Goal: Task Accomplishment & Management: Complete application form

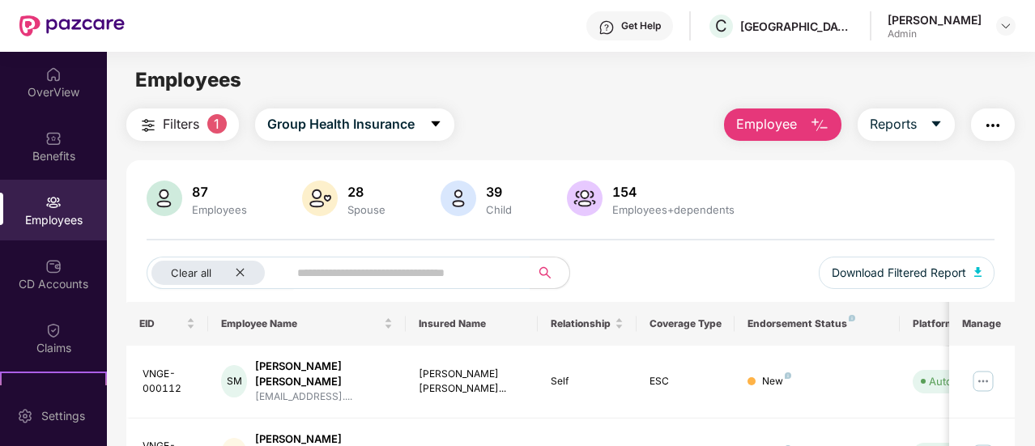
click at [794, 133] on span "Employee" at bounding box center [766, 124] width 61 height 20
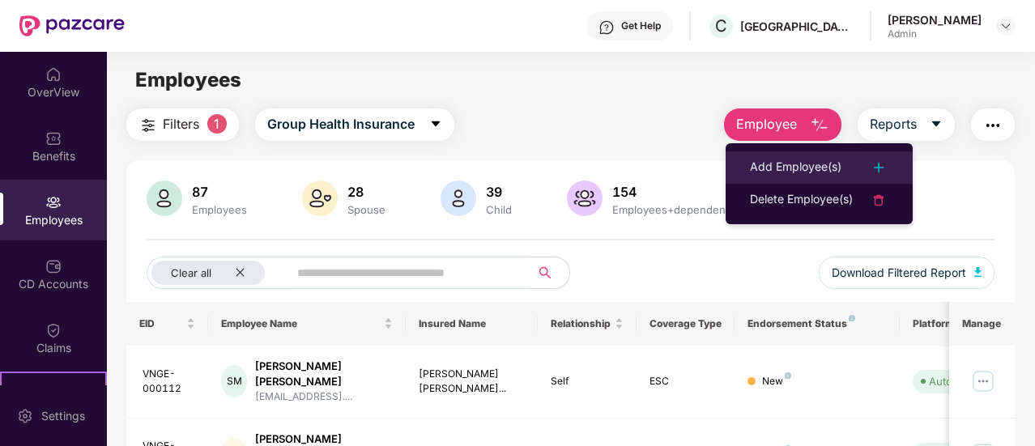
click at [824, 176] on div "Add Employee(s)" at bounding box center [796, 167] width 92 height 19
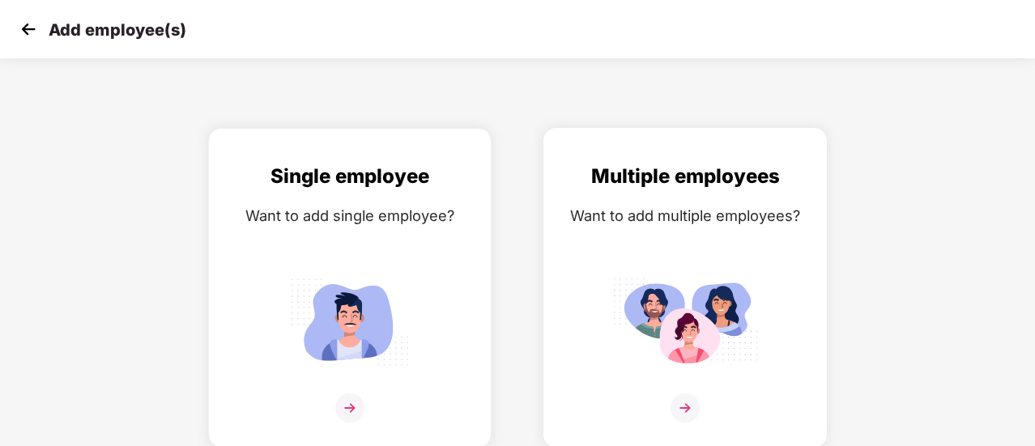
click at [654, 313] on img at bounding box center [685, 321] width 146 height 101
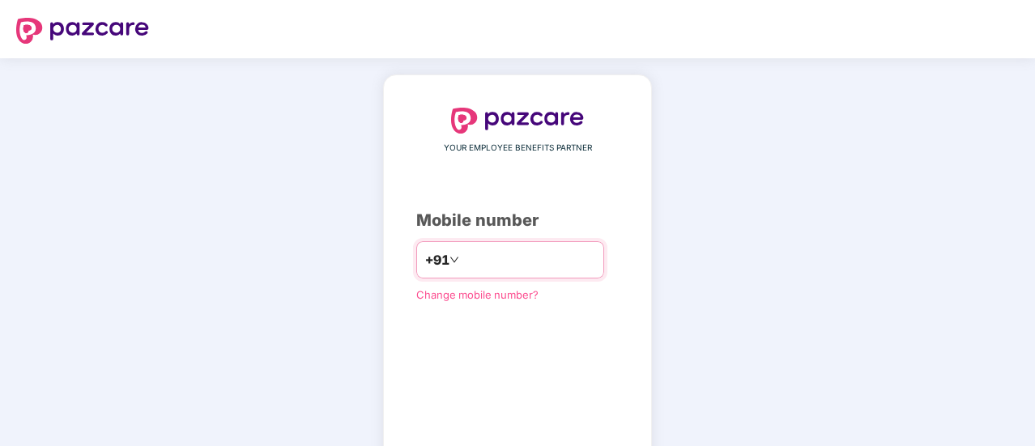
click at [515, 250] on input "number" at bounding box center [528, 260] width 133 height 26
type input "**********"
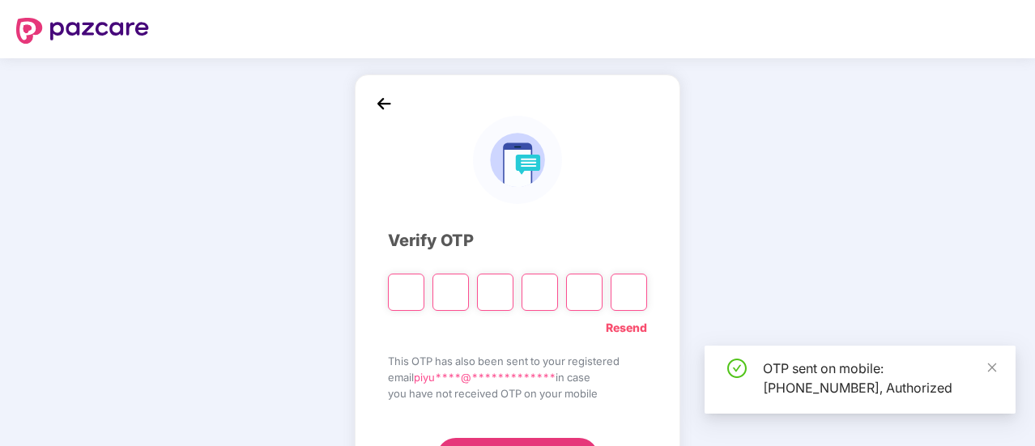
scroll to position [81, 0]
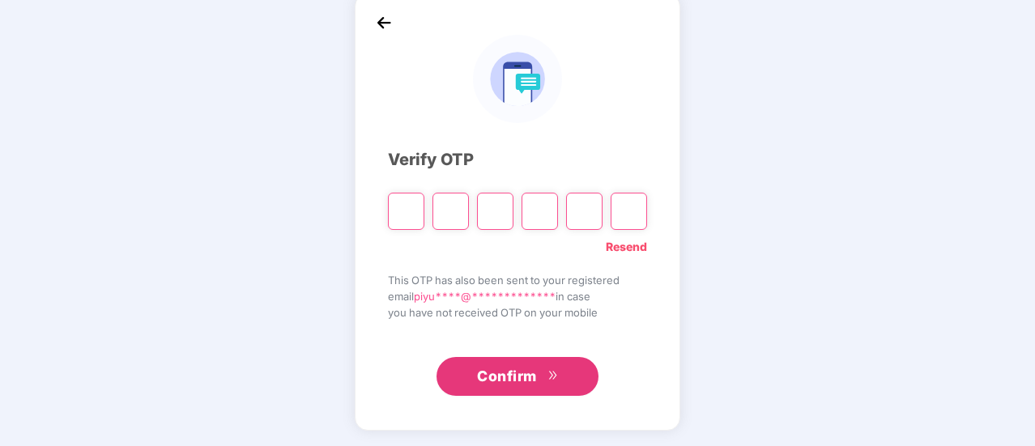
click at [624, 244] on link "Resend" at bounding box center [626, 247] width 41 height 18
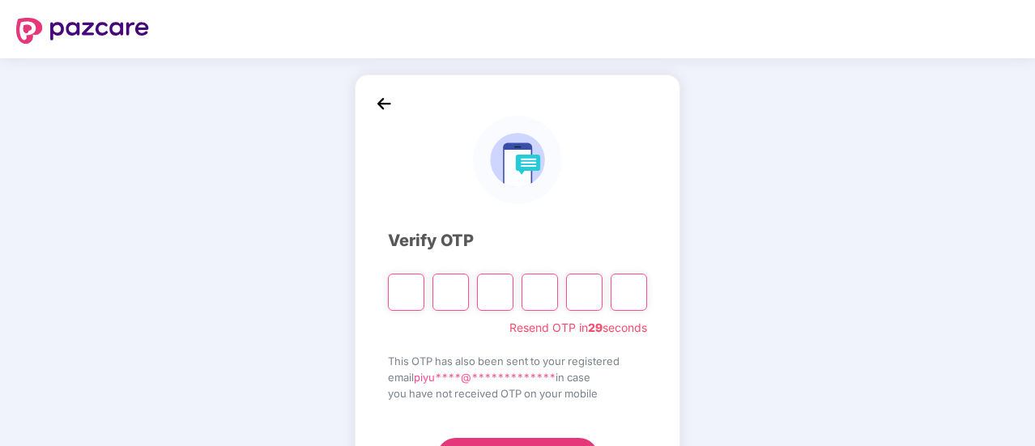
scroll to position [81, 0]
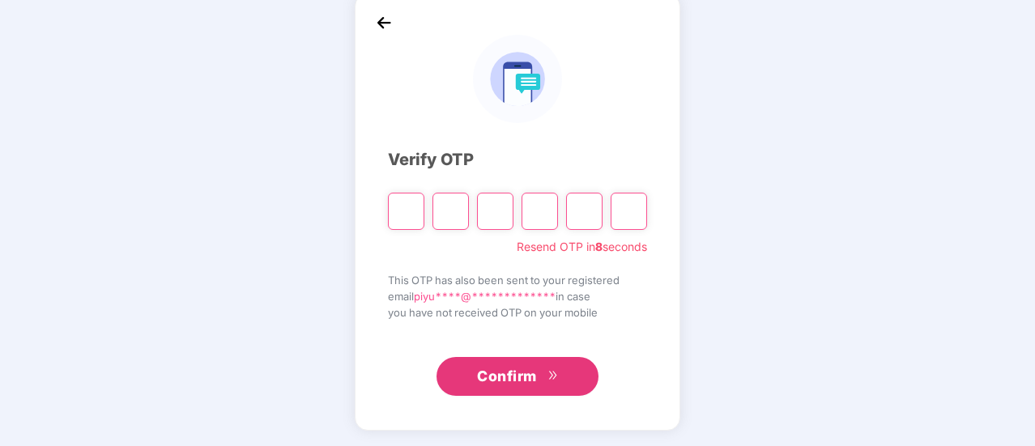
click at [429, 215] on div at bounding box center [517, 205] width 259 height 49
click at [398, 211] on input "Please enter verification code. Digit 1" at bounding box center [406, 211] width 36 height 37
type input "*"
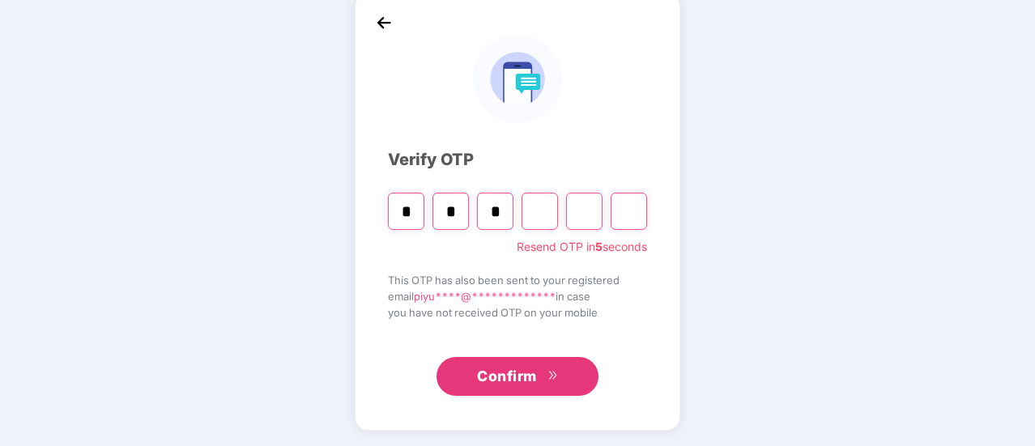
type input "*"
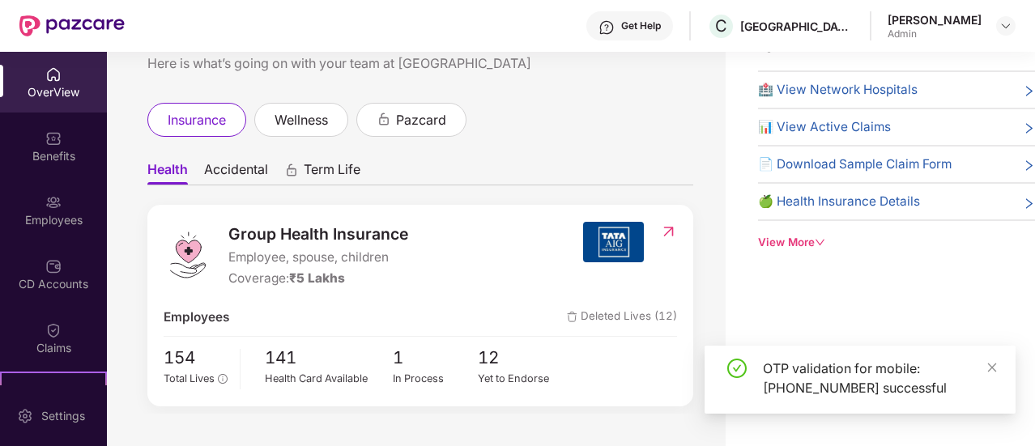
scroll to position [0, 0]
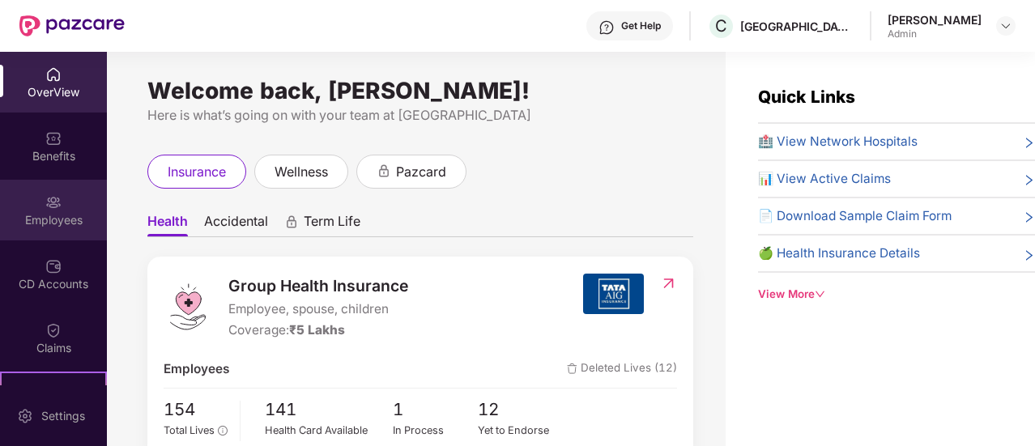
click at [51, 220] on div "Employees" at bounding box center [53, 220] width 107 height 16
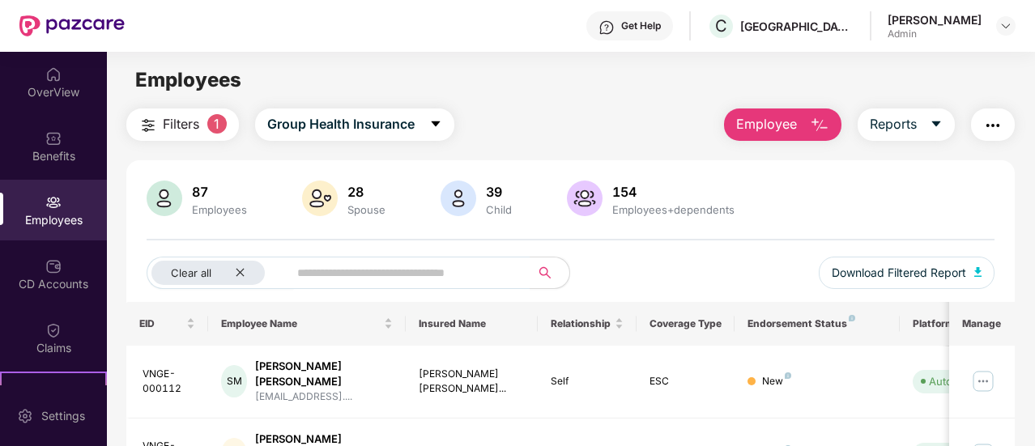
click at [755, 134] on span "Employee" at bounding box center [766, 124] width 61 height 20
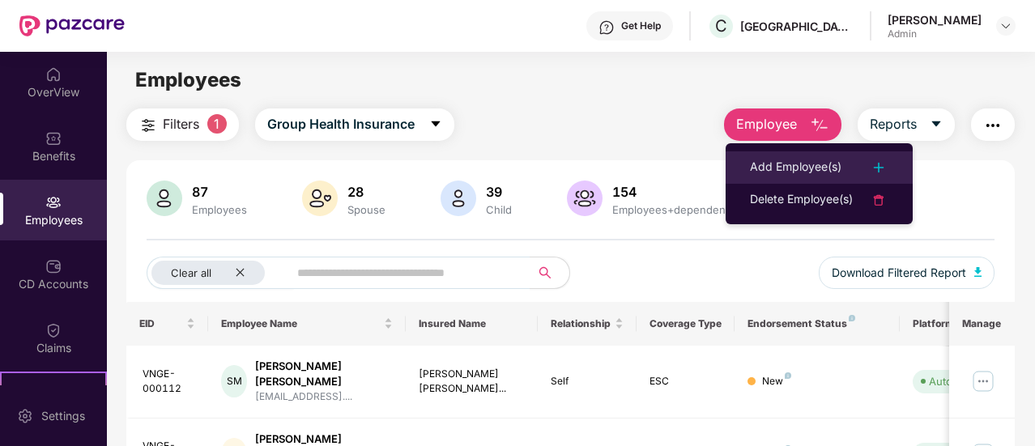
click at [772, 155] on li "Add Employee(s)" at bounding box center [819, 167] width 187 height 32
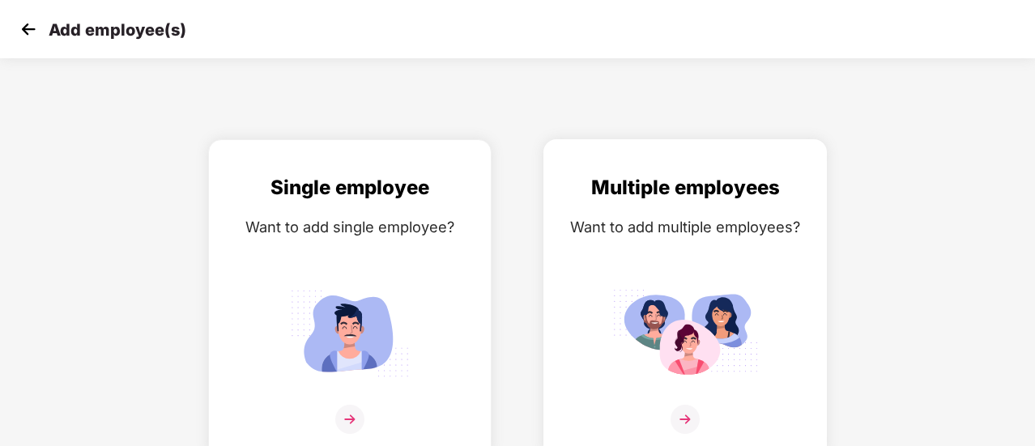
click at [644, 266] on div "Multiple employees Want to add multiple employees?" at bounding box center [684, 313] width 249 height 282
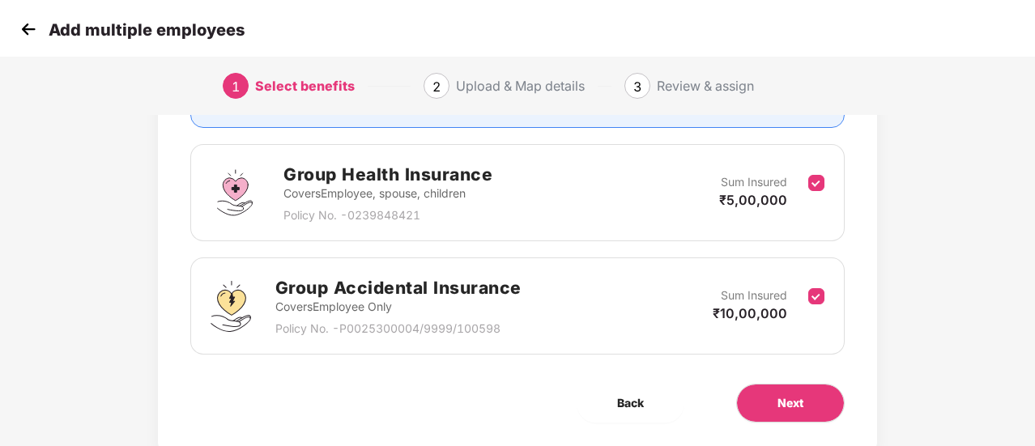
scroll to position [264, 0]
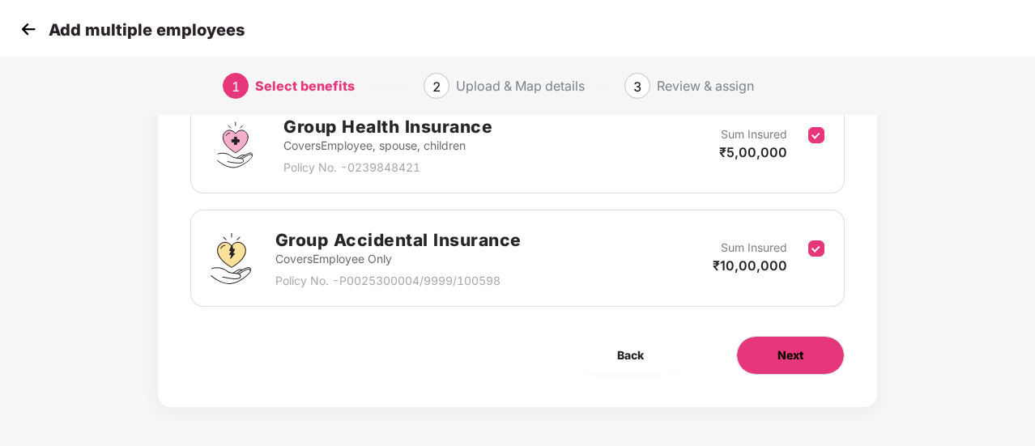
click at [781, 355] on span "Next" at bounding box center [790, 356] width 26 height 18
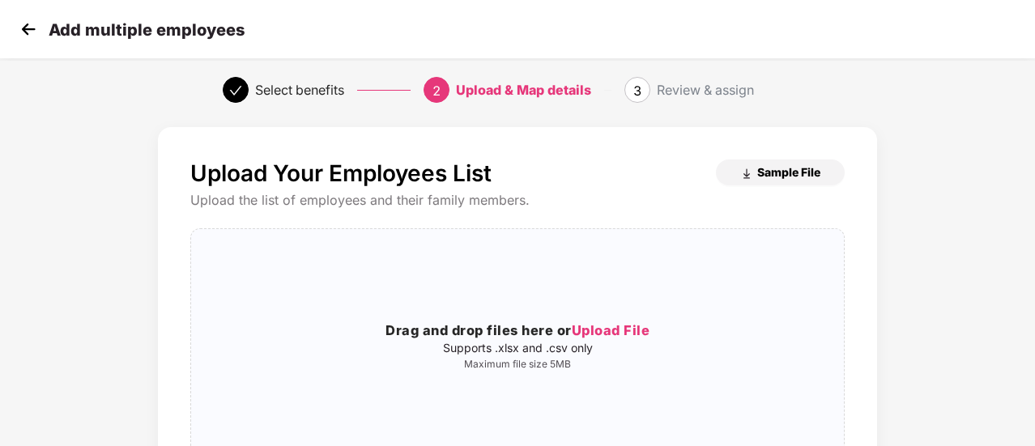
scroll to position [4, 0]
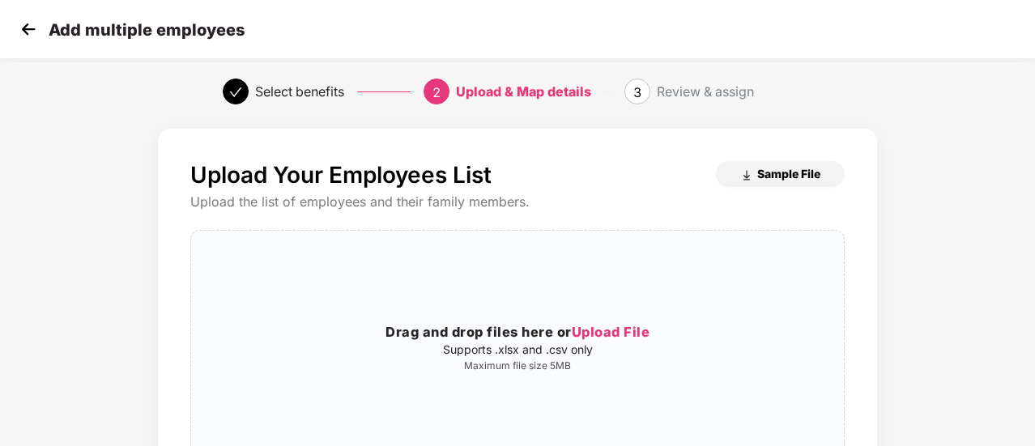
click at [751, 167] on button "Sample File" at bounding box center [780, 174] width 129 height 26
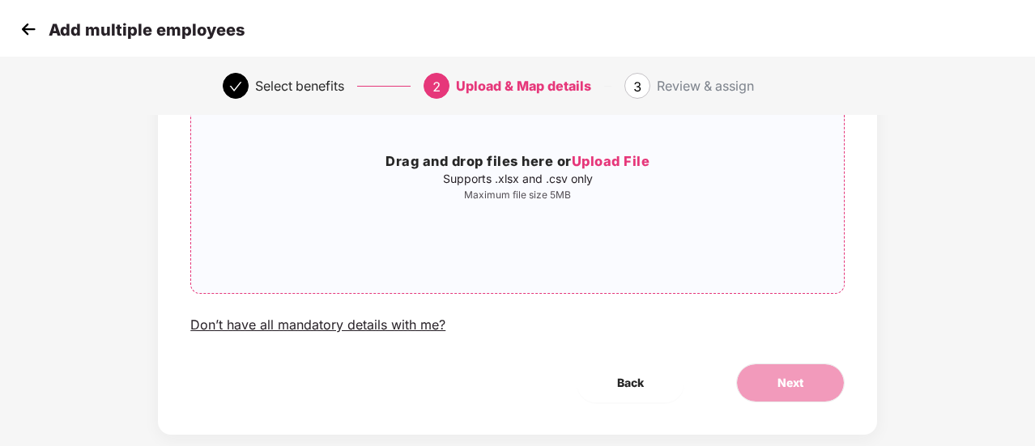
click at [598, 163] on span "Upload File" at bounding box center [611, 161] width 79 height 16
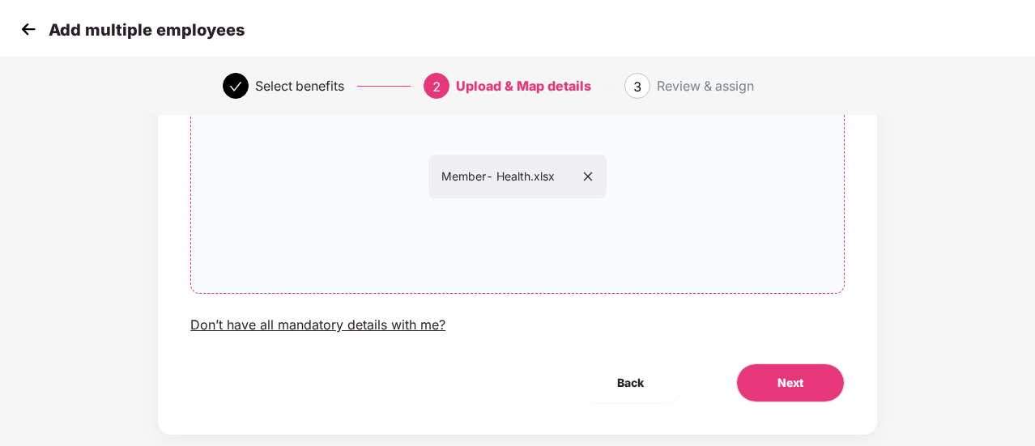
click at [593, 172] on icon "close" at bounding box center [587, 176] width 11 height 11
click at [764, 376] on button "Next" at bounding box center [790, 383] width 109 height 39
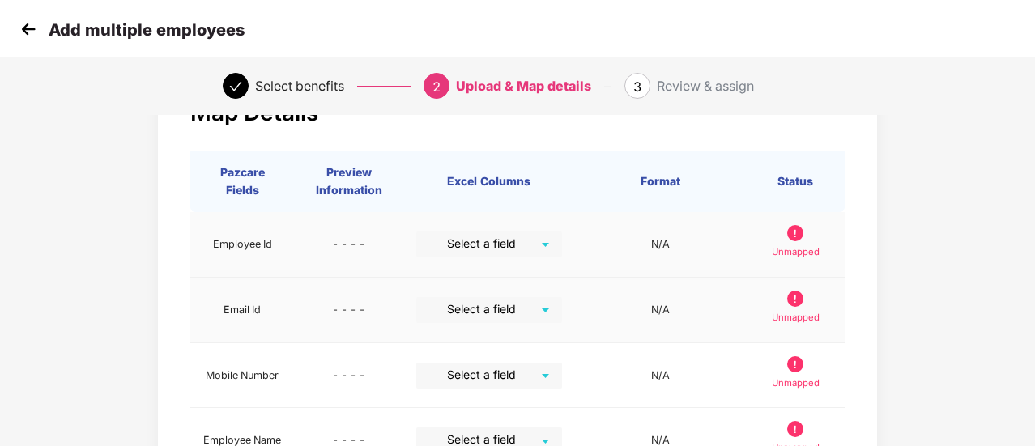
scroll to position [64, 0]
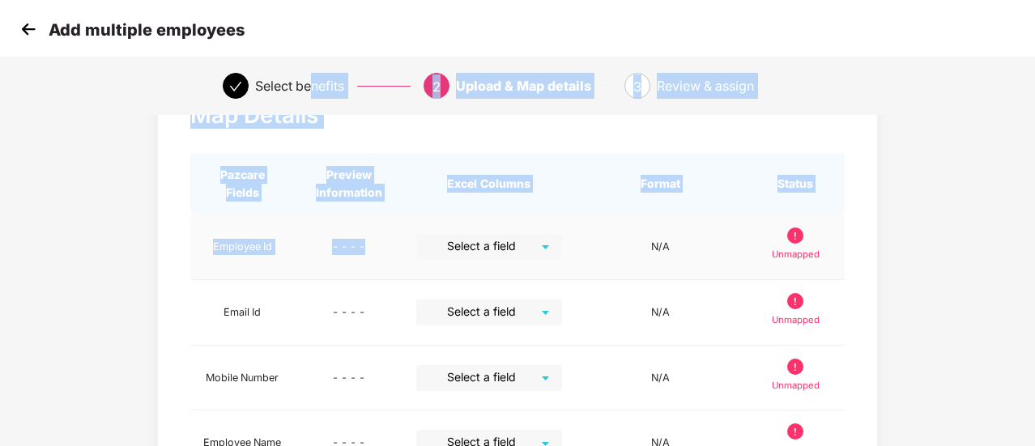
drag, startPoint x: 316, startPoint y: 91, endPoint x: 526, endPoint y: 255, distance: 267.1
click at [526, 255] on section "Add multiple employees Select benefits 2 Upload & Map details 3 Review & assign…" at bounding box center [517, 159] width 1035 height 446
click at [583, 212] on th "Format" at bounding box center [661, 184] width 172 height 62
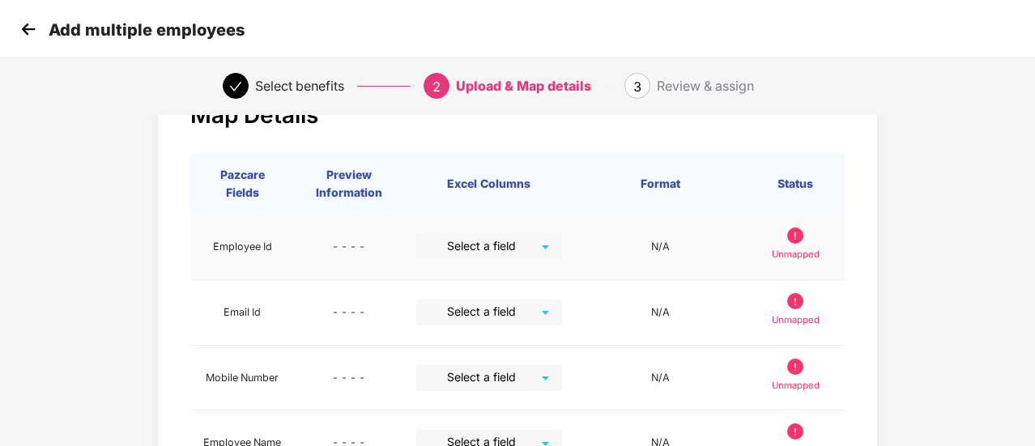
click at [601, 262] on td "N/A" at bounding box center [661, 248] width 172 height 66
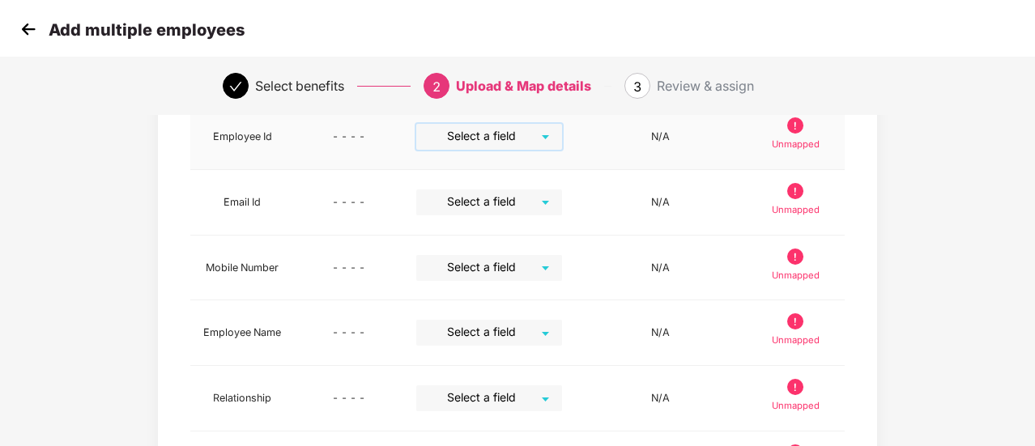
click at [539, 147] on input "search" at bounding box center [483, 136] width 117 height 24
click at [620, 330] on td "N/A" at bounding box center [661, 333] width 172 height 66
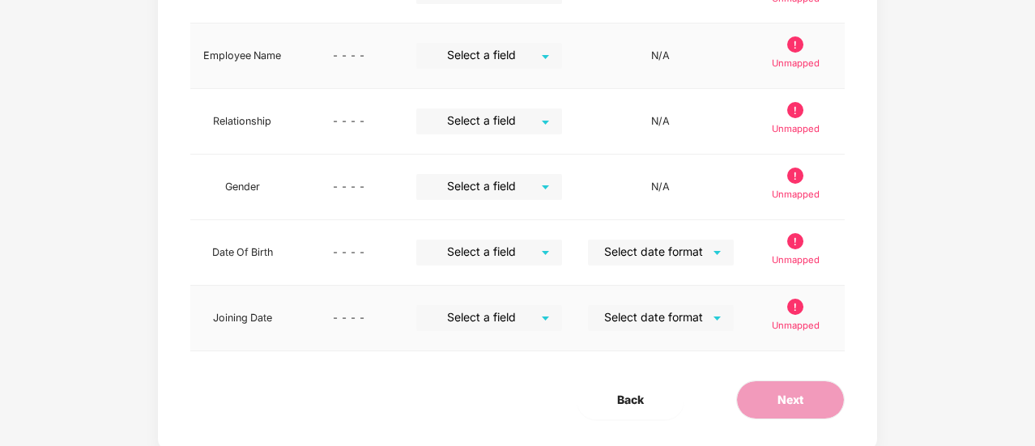
scroll to position [0, 0]
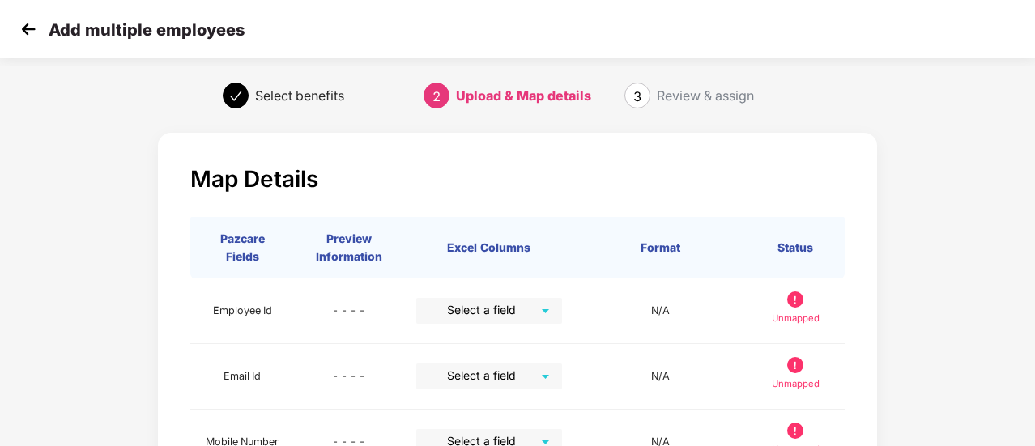
click at [40, 23] on div "Add multiple employees" at bounding box center [130, 29] width 228 height 23
click at [6, 28] on div "Add multiple employees" at bounding box center [517, 29] width 1035 height 58
click at [16, 28] on img at bounding box center [28, 29] width 24 height 24
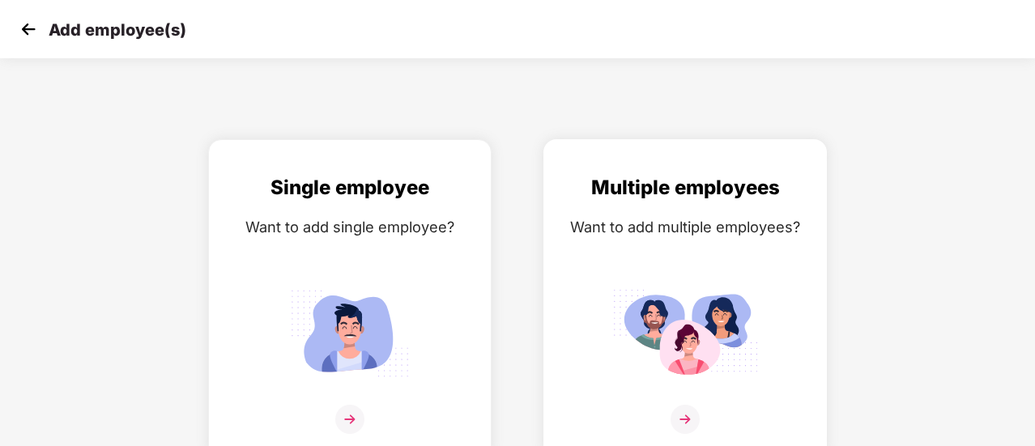
click at [648, 273] on div "Multiple employees Want to add multiple employees?" at bounding box center [684, 313] width 249 height 282
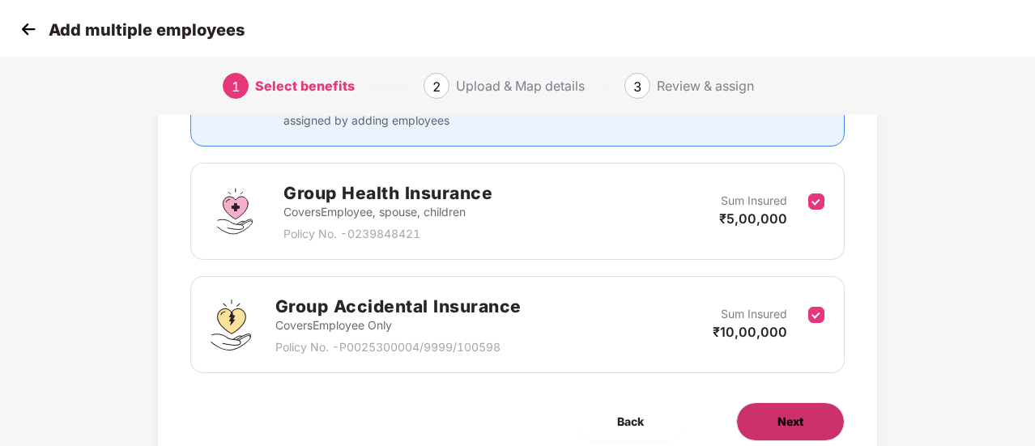
scroll to position [198, 0]
click at [760, 430] on button "Next" at bounding box center [790, 421] width 109 height 39
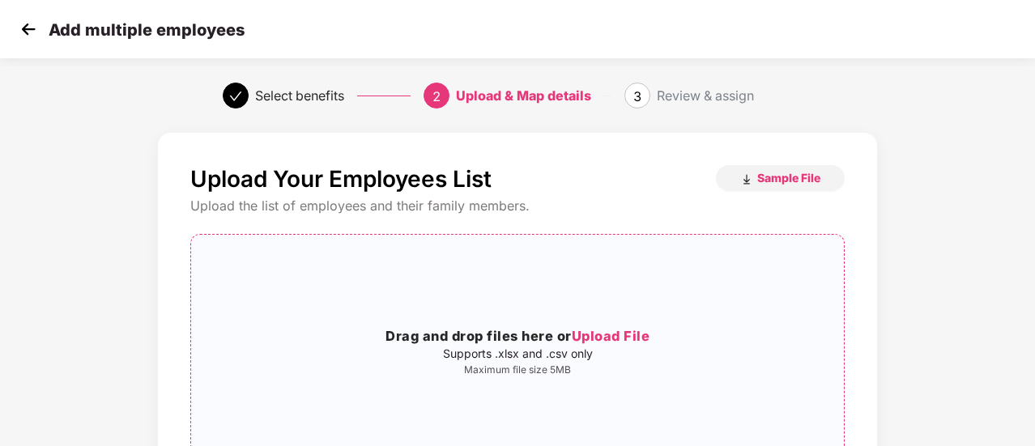
click at [593, 343] on span "Upload File" at bounding box center [611, 336] width 79 height 16
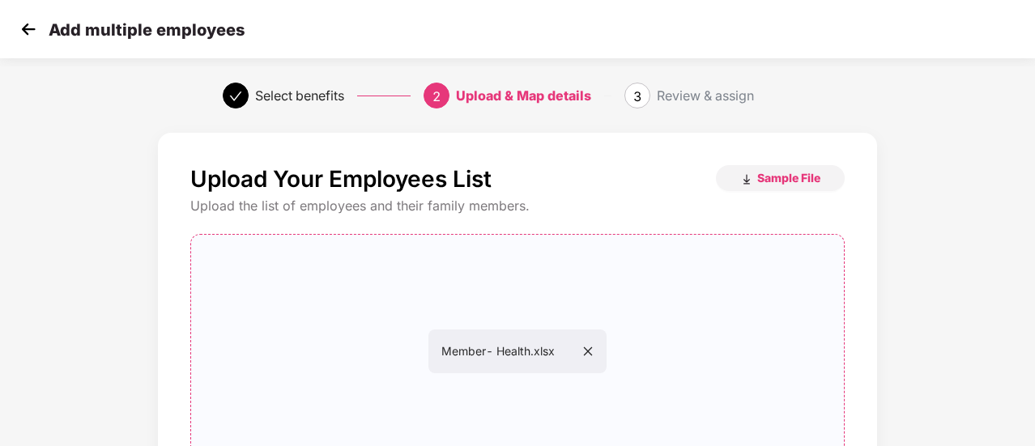
scroll to position [204, 0]
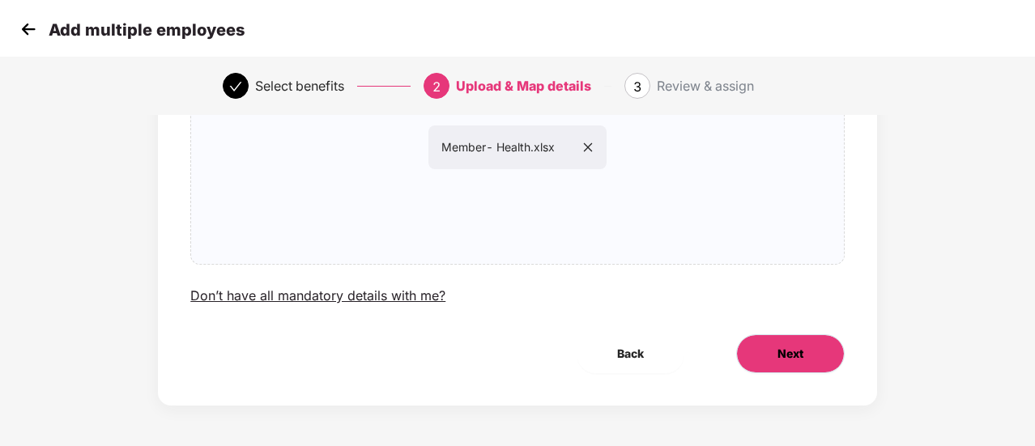
click at [778, 352] on span "Next" at bounding box center [790, 354] width 26 height 18
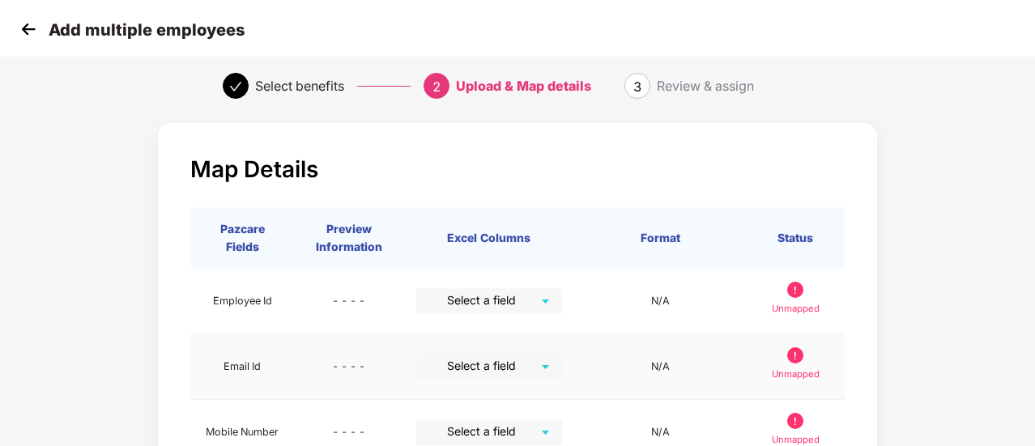
scroll to position [0, 0]
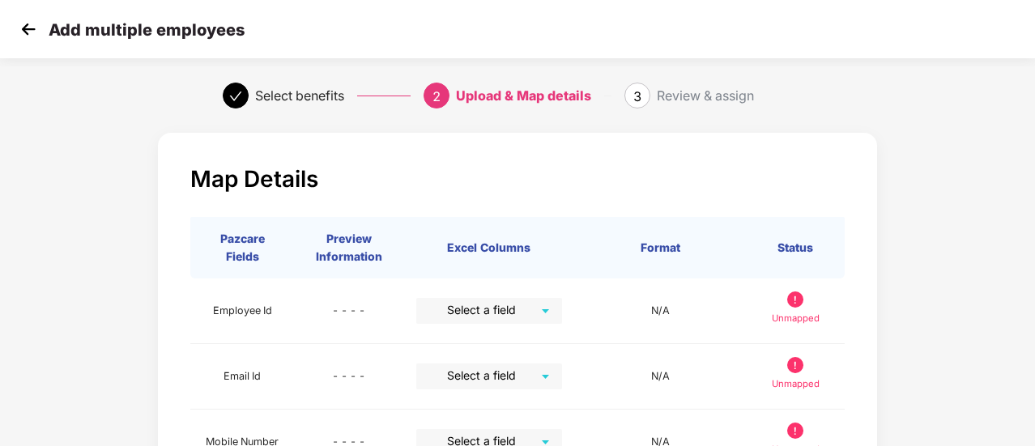
click at [330, 104] on div "Select benefits" at bounding box center [299, 96] width 89 height 26
click at [37, 22] on img at bounding box center [28, 29] width 24 height 24
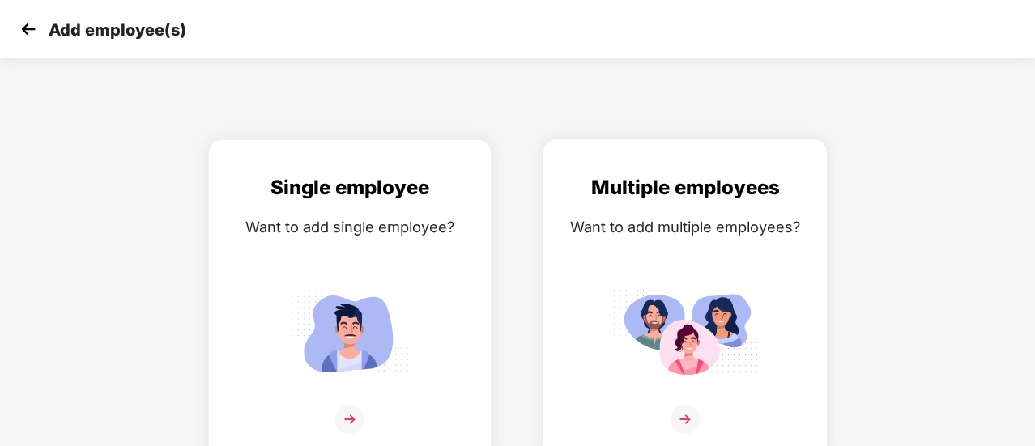
click at [649, 291] on img at bounding box center [685, 333] width 146 height 101
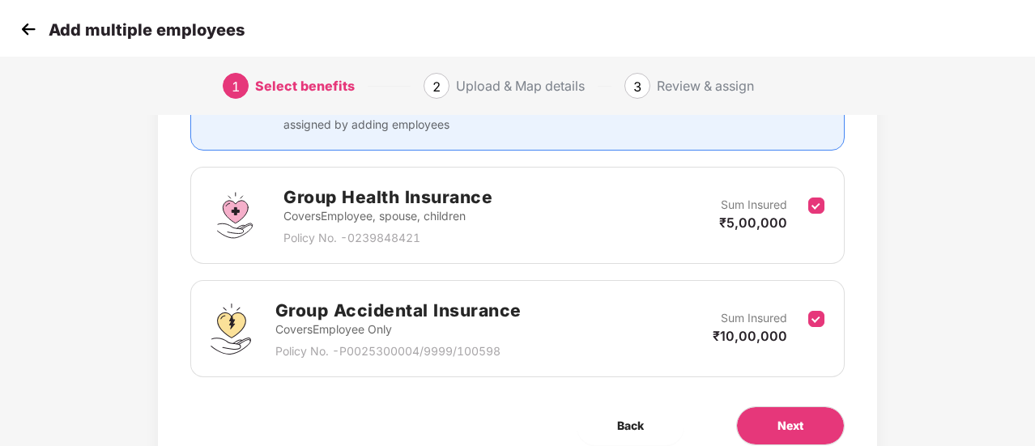
scroll to position [204, 0]
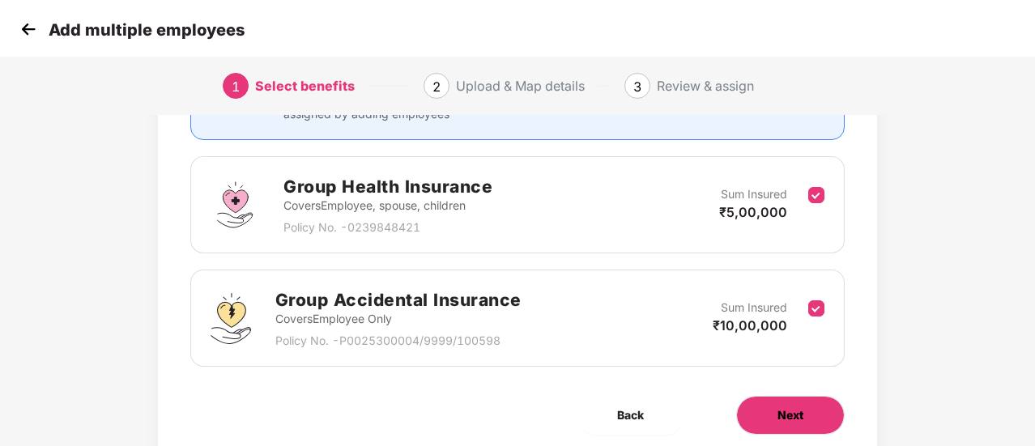
click at [773, 398] on button "Next" at bounding box center [790, 415] width 109 height 39
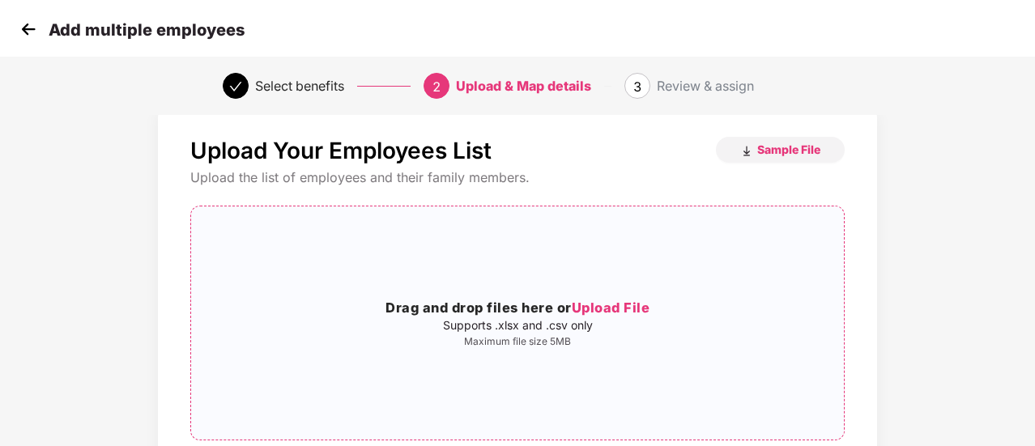
scroll to position [22, 0]
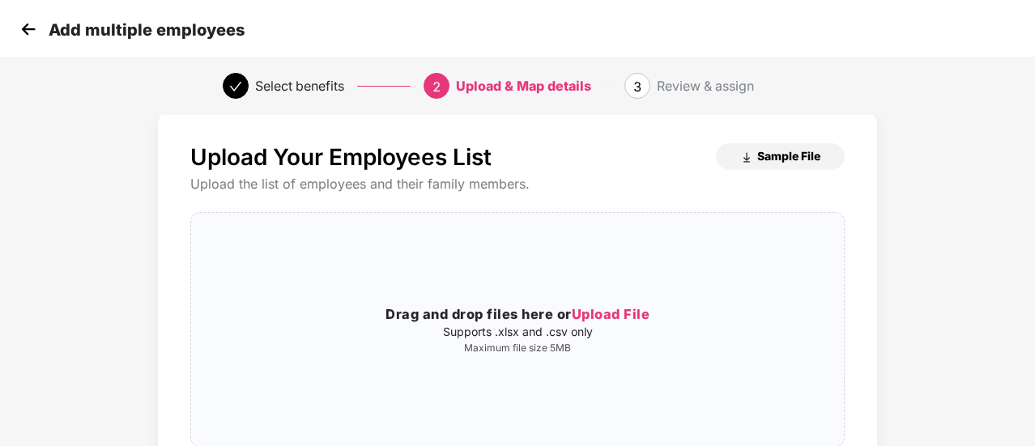
click at [787, 159] on span "Sample File" at bounding box center [788, 155] width 63 height 15
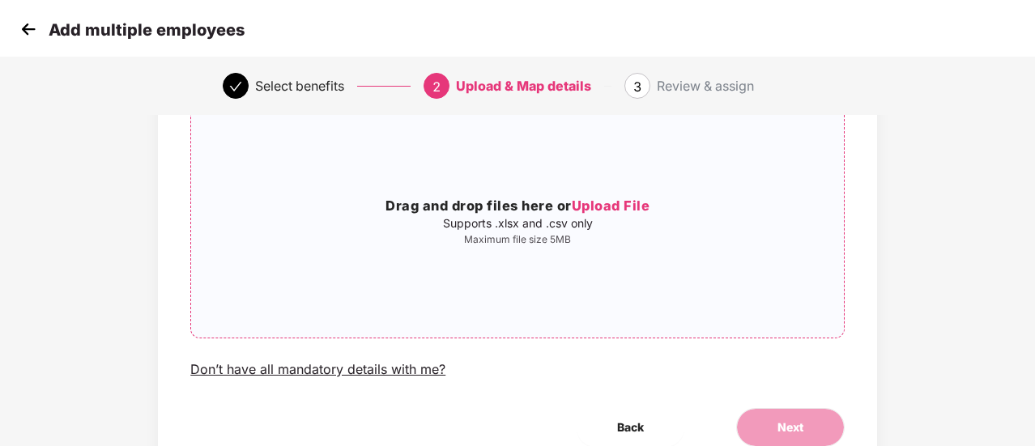
click at [606, 199] on span "Upload File" at bounding box center [611, 206] width 79 height 16
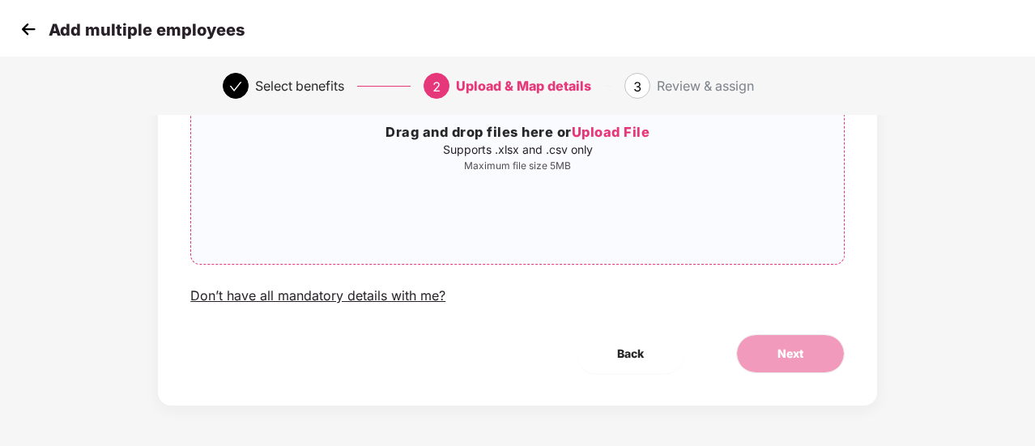
scroll to position [0, 0]
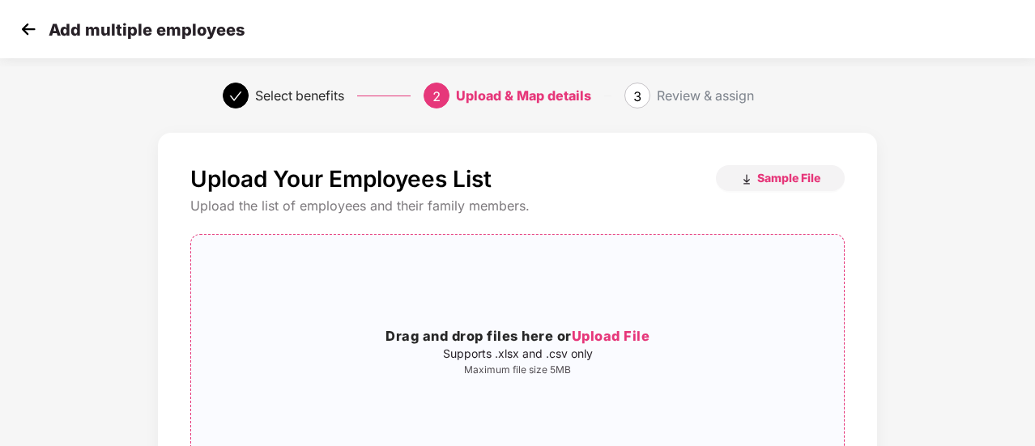
click at [607, 333] on span "Upload File" at bounding box center [611, 336] width 79 height 16
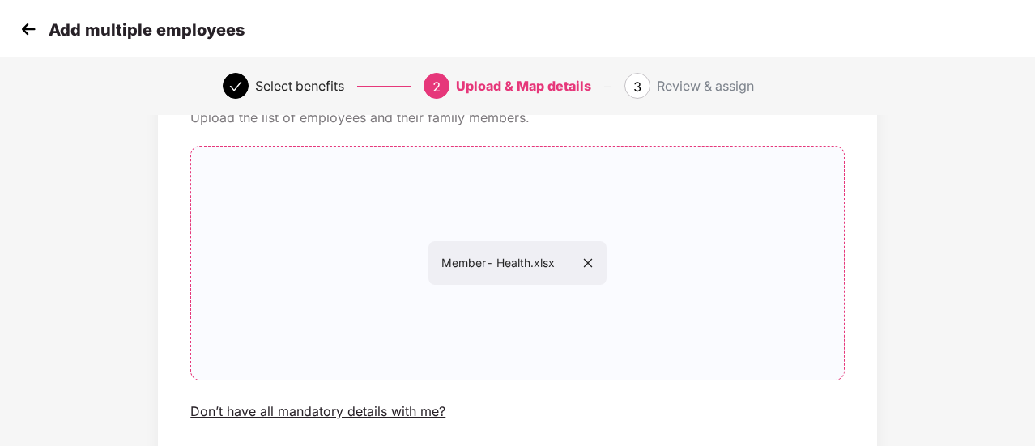
scroll to position [89, 0]
click at [593, 257] on icon "close" at bounding box center [587, 262] width 11 height 11
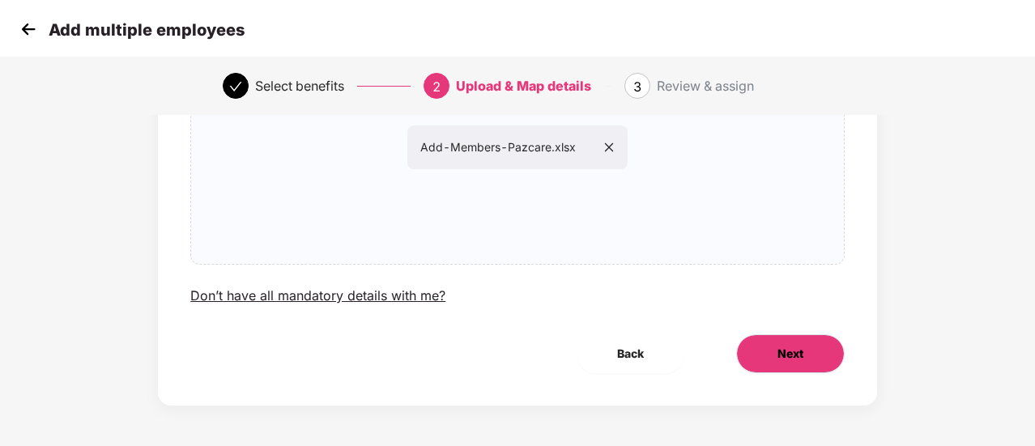
click at [779, 363] on button "Next" at bounding box center [790, 353] width 109 height 39
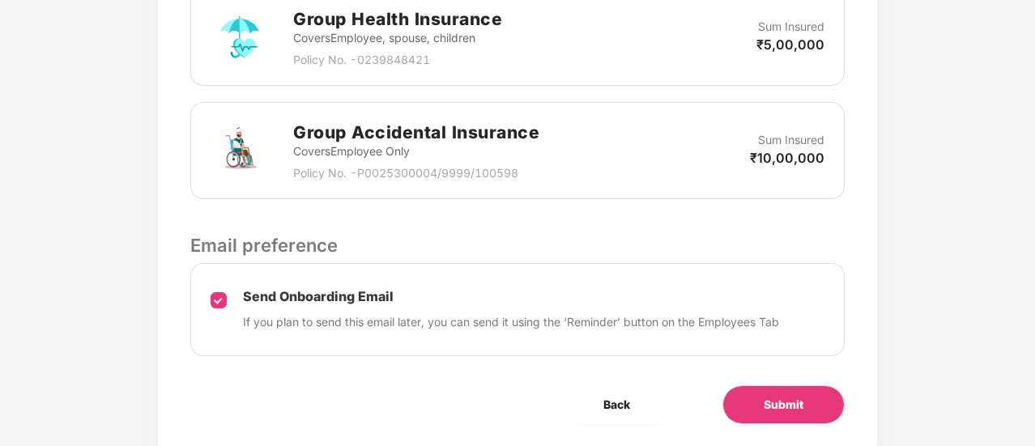
scroll to position [585, 0]
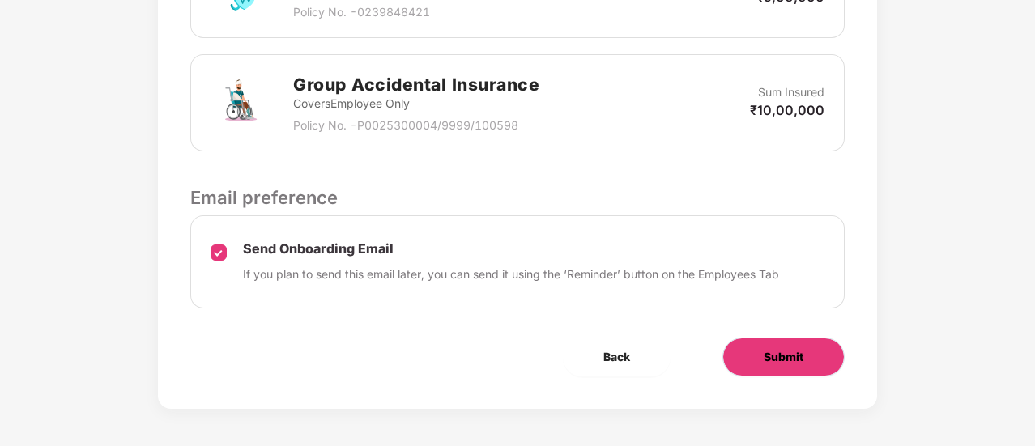
click at [798, 360] on span "Submit" at bounding box center [784, 357] width 40 height 18
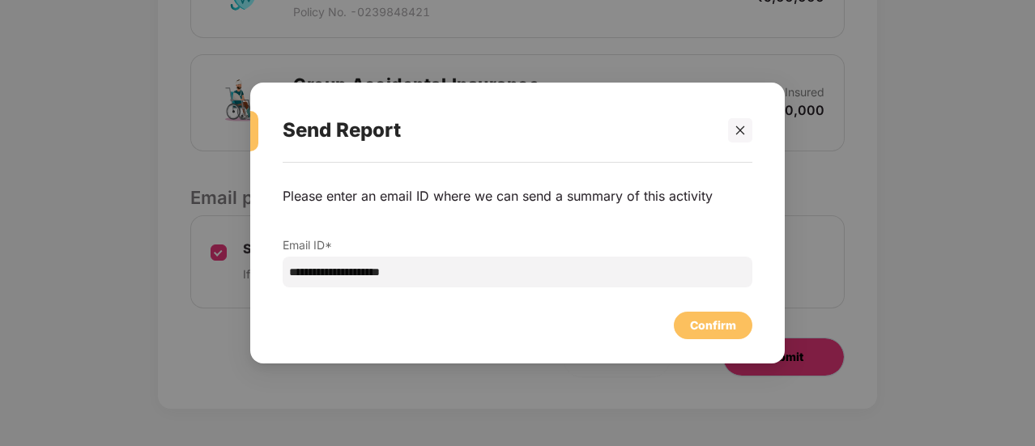
scroll to position [0, 0]
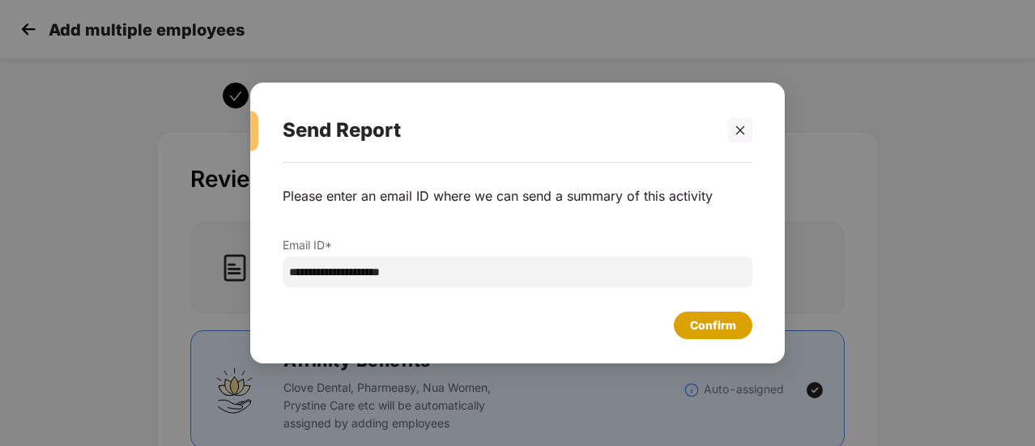
click at [690, 317] on div "Confirm" at bounding box center [713, 326] width 46 height 18
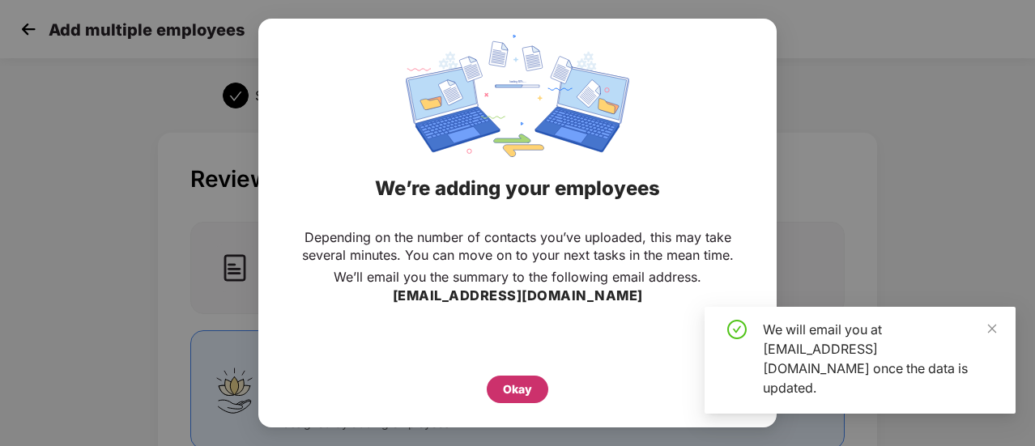
click at [523, 376] on div "Okay" at bounding box center [518, 390] width 62 height 28
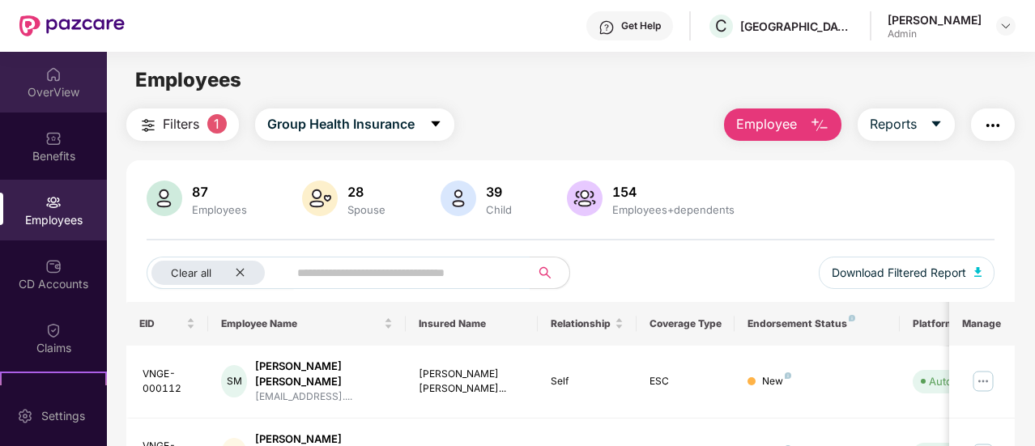
click at [57, 66] on img at bounding box center [53, 74] width 16 height 16
